Goal: Task Accomplishment & Management: Manage account settings

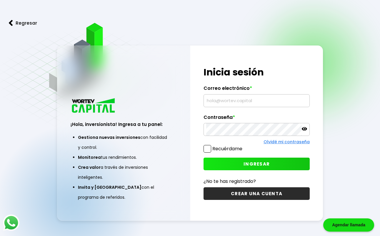
click at [240, 98] on input "text" at bounding box center [256, 101] width 101 height 12
type input "[EMAIL_ADDRESS][DOMAIN_NAME]"
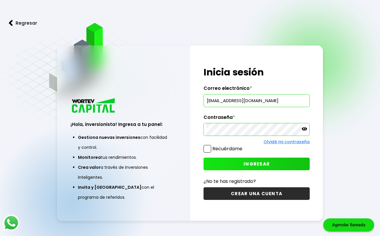
click at [262, 166] on span "INGRESAR" at bounding box center [256, 164] width 26 height 6
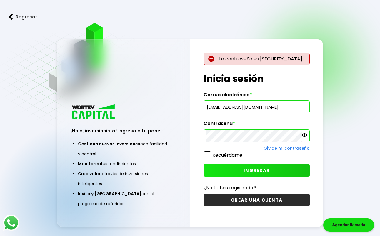
click at [306, 138] on icon at bounding box center [304, 135] width 5 height 5
click at [236, 168] on button "INGRESAR" at bounding box center [256, 170] width 106 height 13
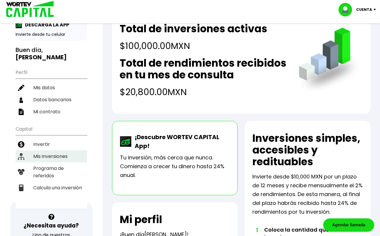
scroll to position [39, 0]
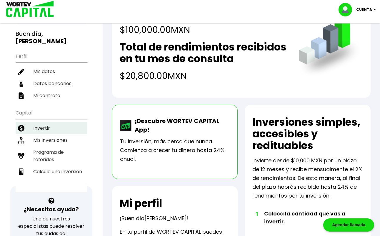
click at [46, 128] on li "Invertir" at bounding box center [51, 128] width 71 height 12
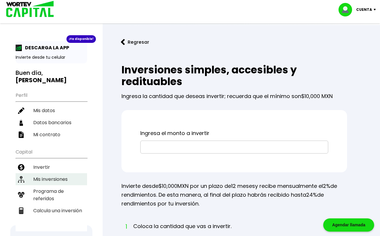
click at [53, 177] on li "Mis inversiones" at bounding box center [51, 179] width 71 height 12
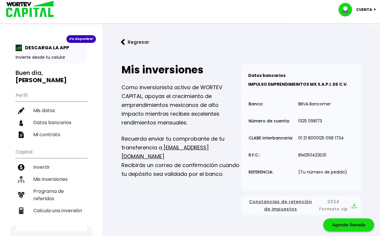
click at [365, 9] on p "Cuenta" at bounding box center [364, 9] width 16 height 9
click at [368, 39] on li "Cerrar sesión" at bounding box center [357, 39] width 47 height 12
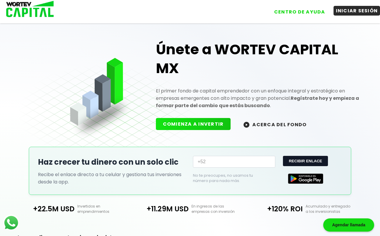
click at [361, 11] on button "INICIAR SESIÓN" at bounding box center [356, 11] width 47 height 10
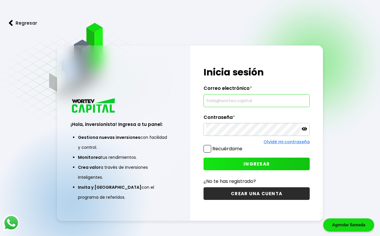
click at [235, 103] on input "text" at bounding box center [256, 101] width 101 height 12
type input "[EMAIL_ADDRESS][DOMAIN_NAME]"
click at [251, 165] on span "INGRESAR" at bounding box center [256, 164] width 26 height 6
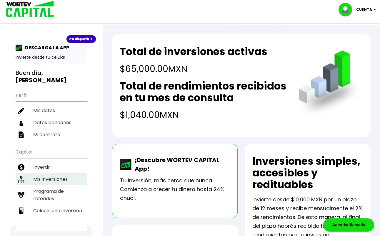
click at [51, 179] on li "Mis inversiones" at bounding box center [51, 179] width 71 height 12
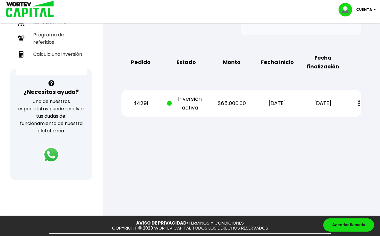
scroll to position [118, 0]
